Goal: Information Seeking & Learning: Learn about a topic

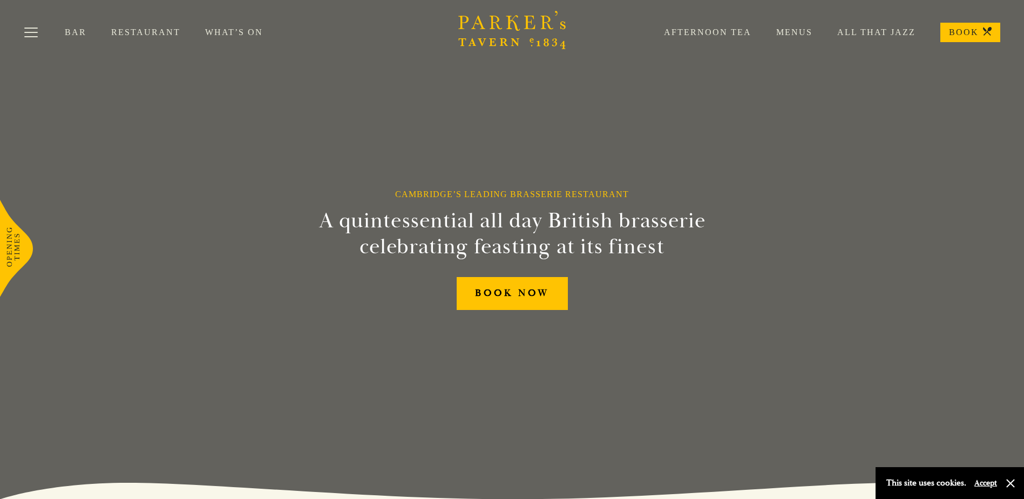
click at [244, 34] on link "What’s On" at bounding box center [246, 32] width 83 height 11
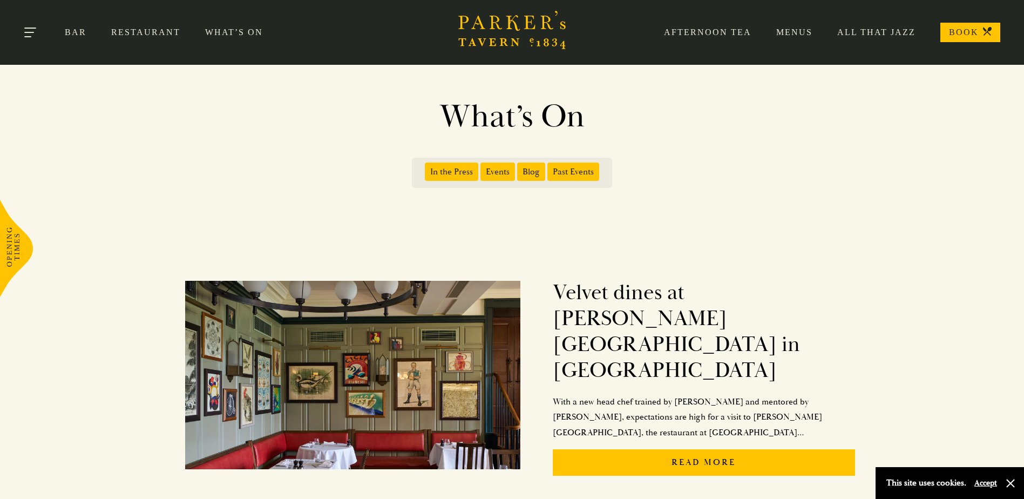
click at [21, 28] on button "Toggle navigation" at bounding box center [31, 34] width 46 height 46
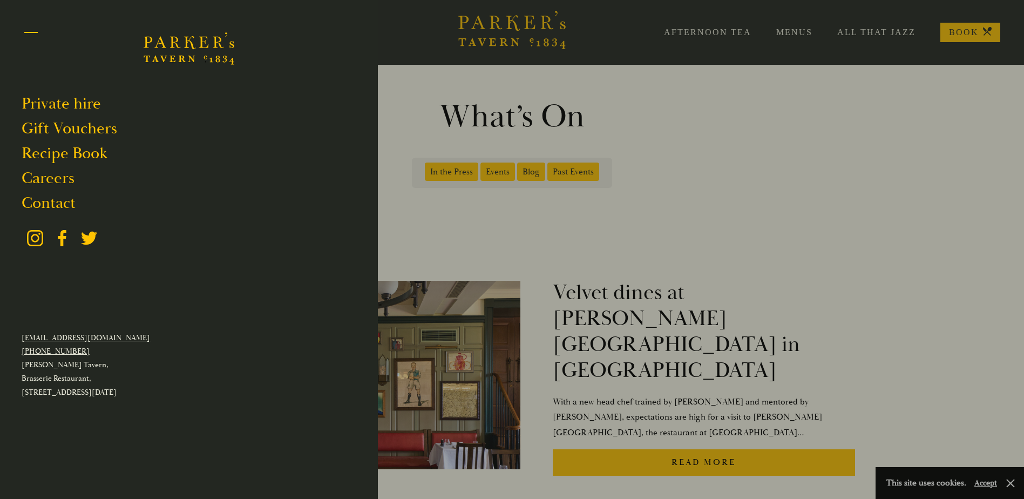
click at [21, 28] on button "Toggle navigation" at bounding box center [31, 34] width 46 height 46
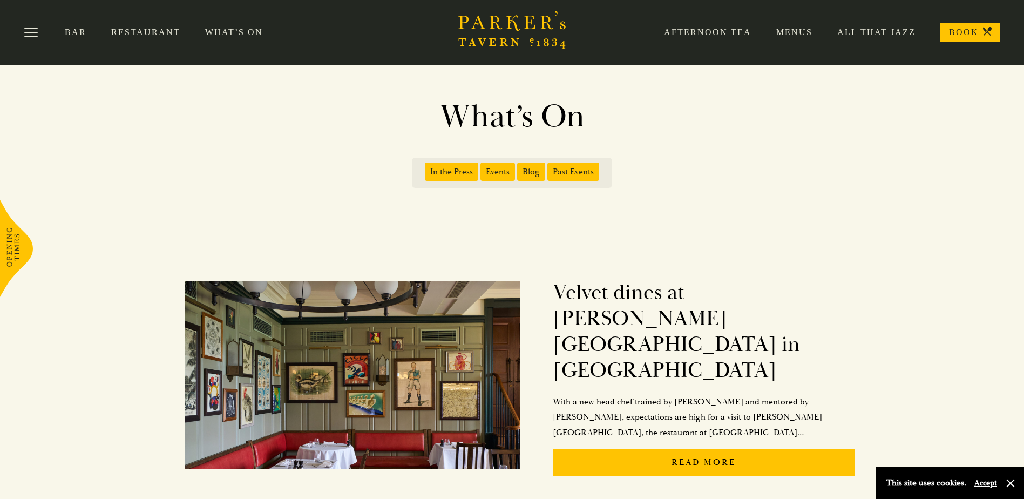
click at [785, 30] on link "Menus" at bounding box center [782, 32] width 61 height 11
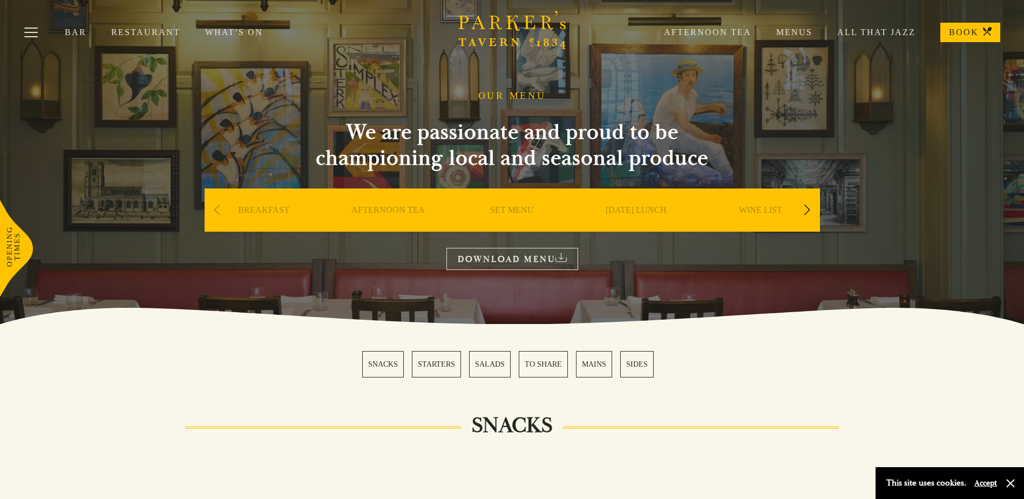
click at [804, 213] on div "Next slide" at bounding box center [807, 210] width 15 height 24
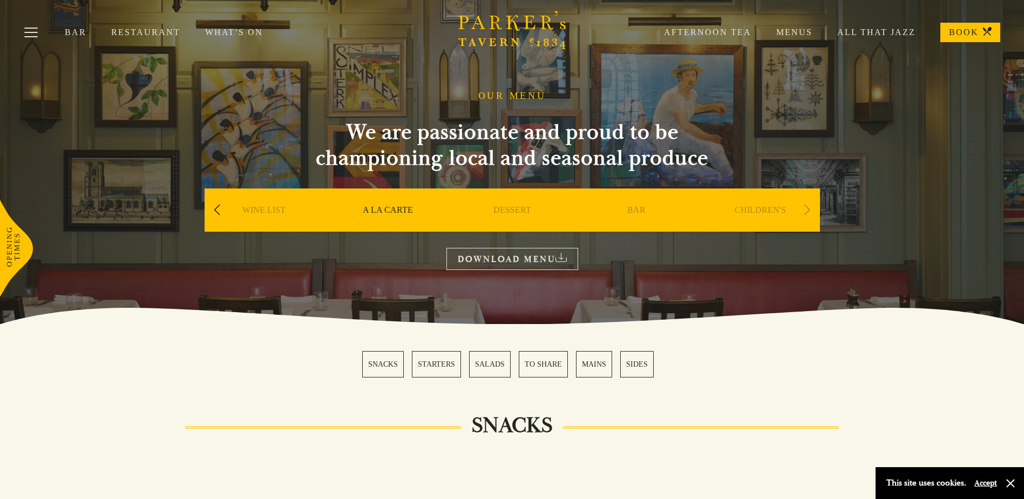
click at [804, 213] on div "Next slide" at bounding box center [807, 210] width 15 height 24
click at [557, 258] on icon at bounding box center [561, 257] width 11 height 9
click at [137, 36] on link "Restaurant" at bounding box center [158, 32] width 94 height 11
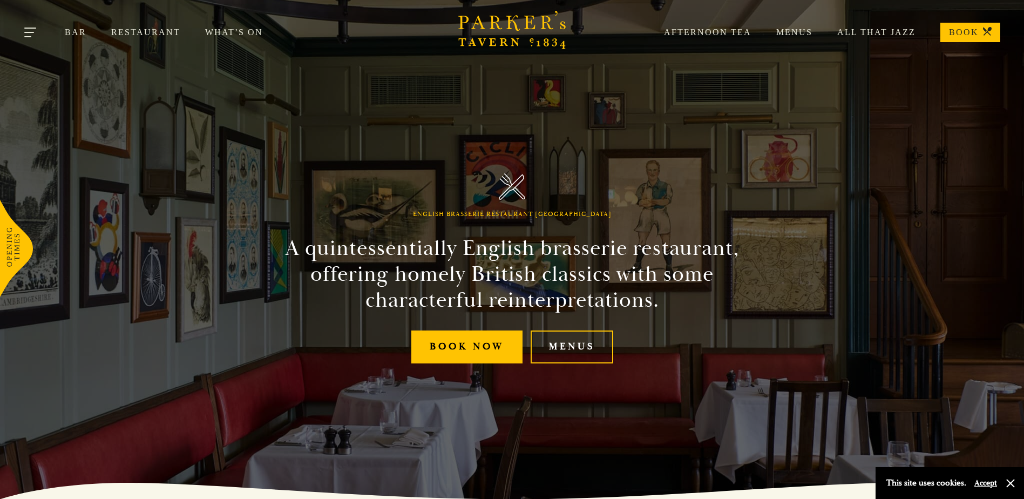
click at [26, 36] on button "Toggle navigation" at bounding box center [31, 34] width 46 height 46
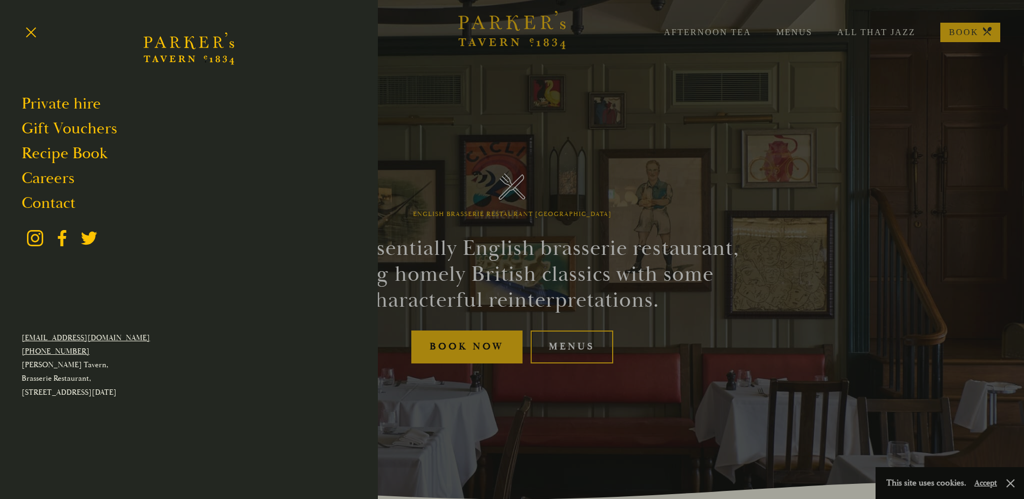
drag, startPoint x: 688, startPoint y: 63, endPoint x: 691, endPoint y: 56, distance: 8.0
click at [688, 63] on div at bounding box center [512, 249] width 1024 height 499
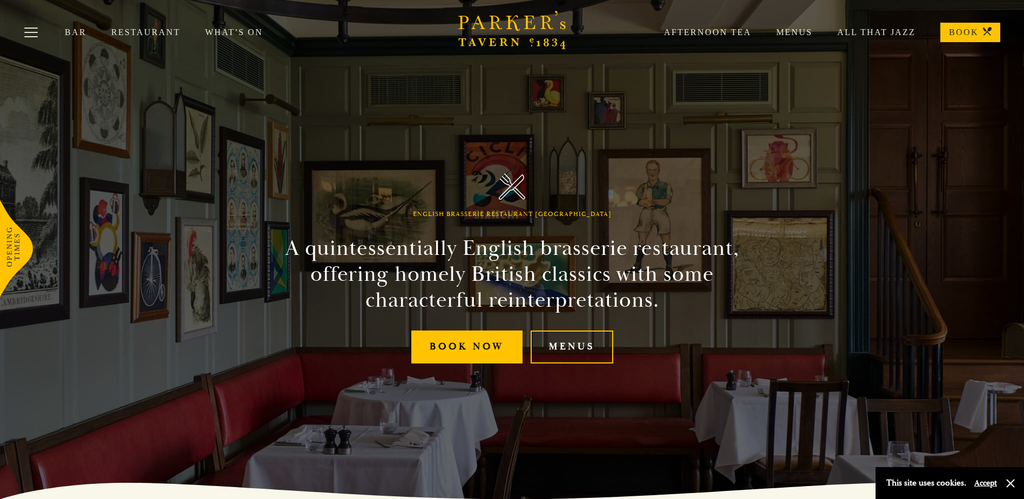
click at [700, 32] on link "Afternoon Tea" at bounding box center [695, 32] width 112 height 11
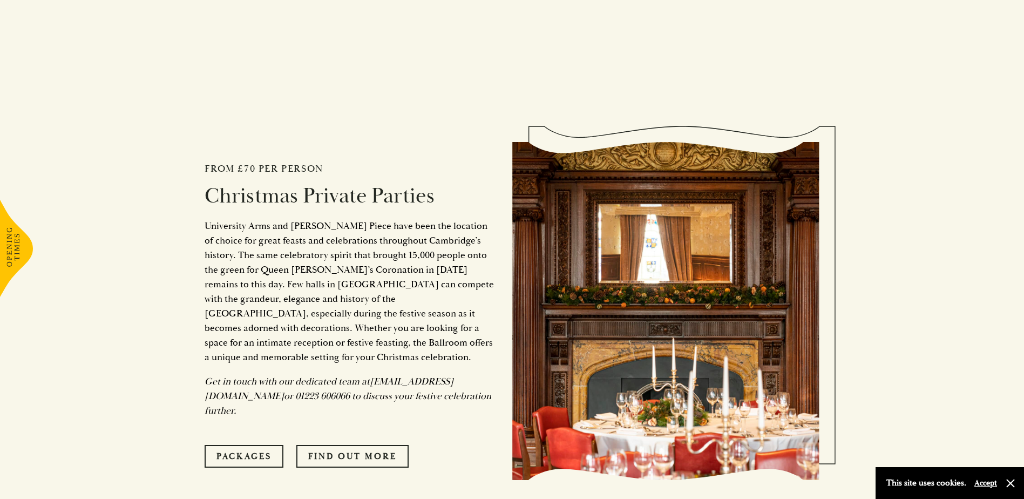
scroll to position [3690, 0]
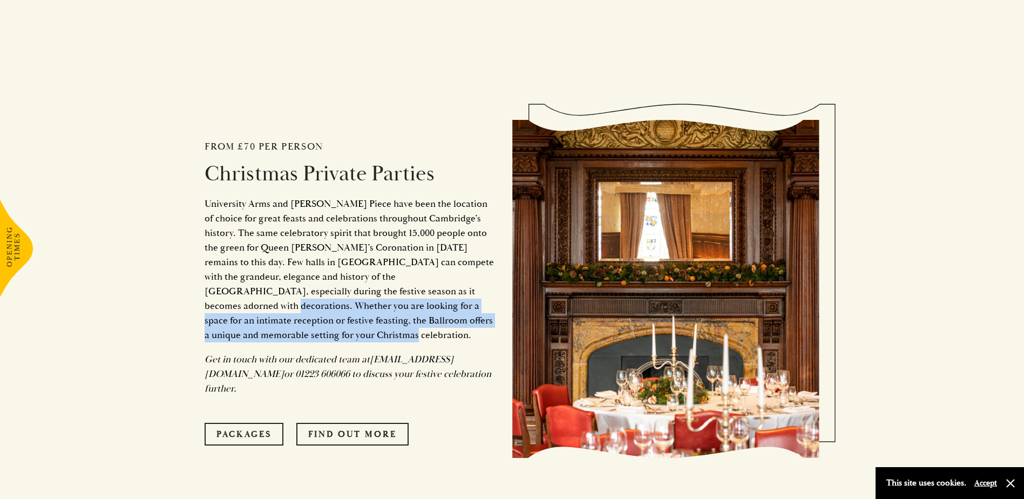
drag, startPoint x: 354, startPoint y: 272, endPoint x: 474, endPoint y: 301, distance: 122.9
click at [474, 301] on p "University Arms and [PERSON_NAME] Piece have been the location of choice for gr…" at bounding box center [351, 270] width 292 height 146
click at [248, 423] on link "Packages" at bounding box center [244, 434] width 79 height 23
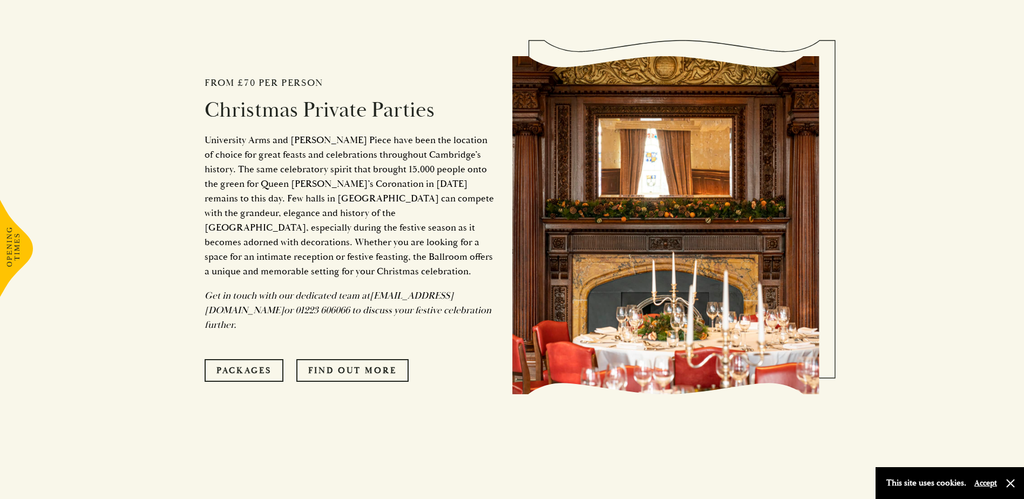
scroll to position [3780, 0]
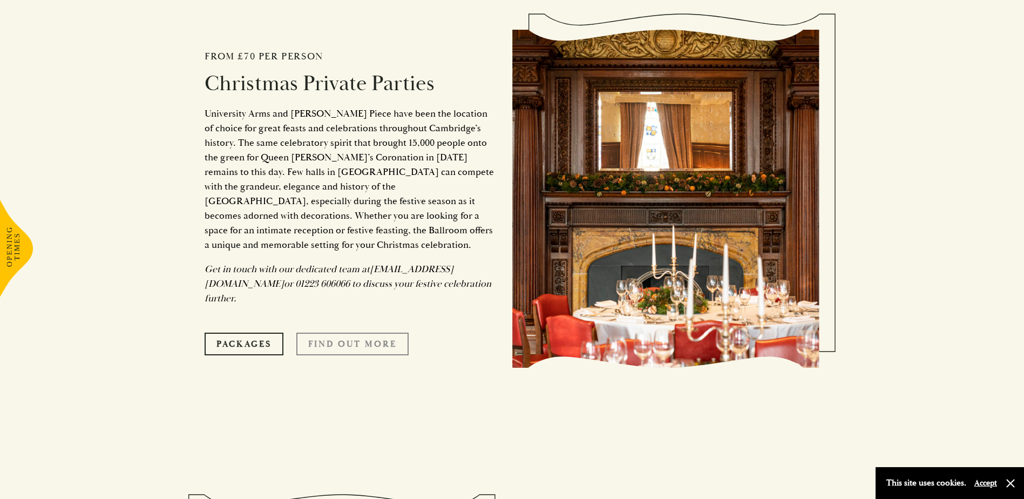
click at [396, 333] on link "Find Out More" at bounding box center [352, 344] width 112 height 23
